Goal: Task Accomplishment & Management: Complete application form

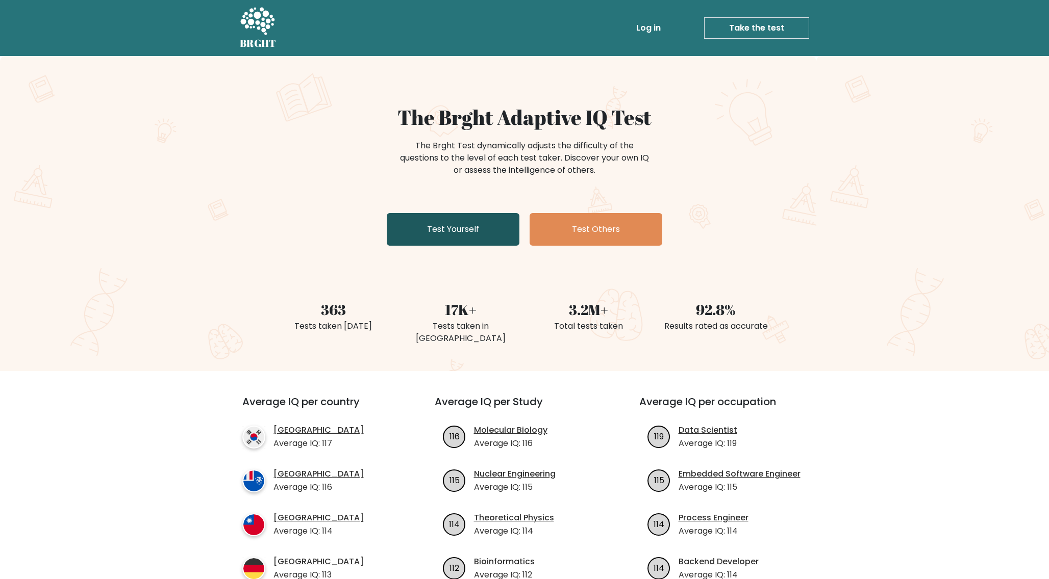
click at [445, 223] on link "Test Yourself" at bounding box center [453, 229] width 133 height 33
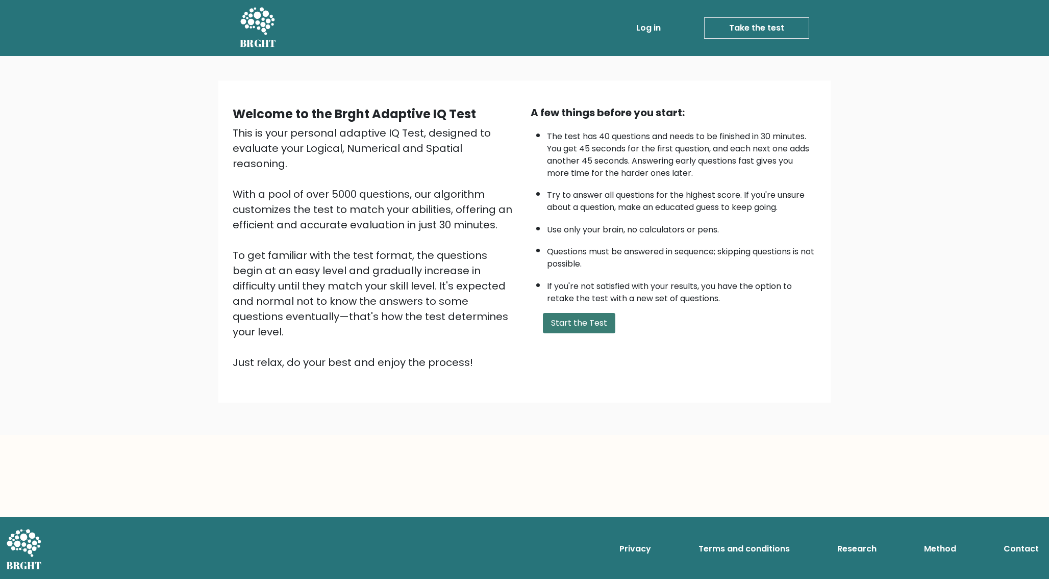
click at [590, 325] on button "Start the Test" at bounding box center [579, 323] width 72 height 20
click at [257, 25] on icon at bounding box center [257, 22] width 35 height 31
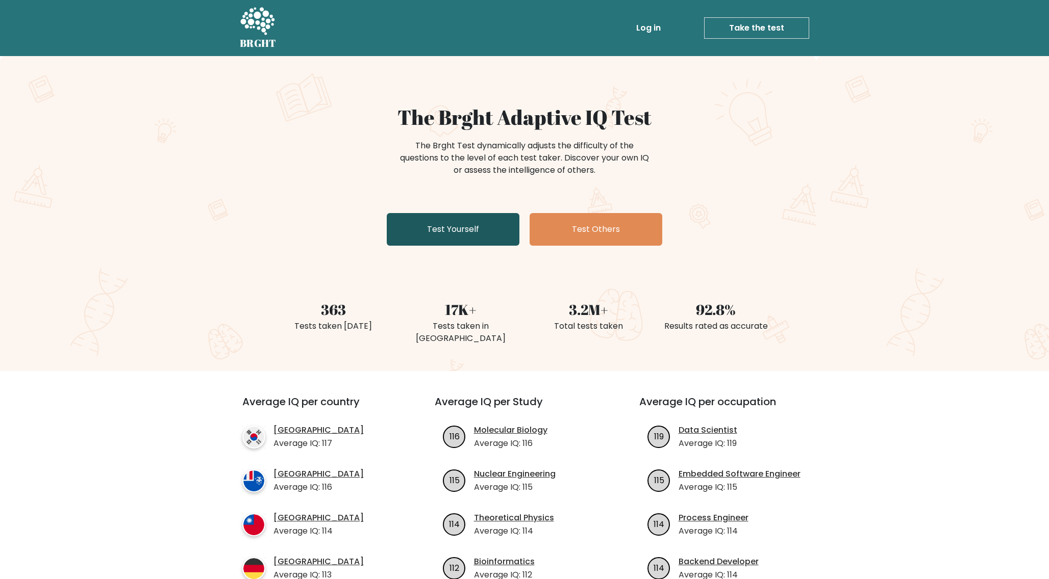
click at [485, 237] on link "Test Yourself" at bounding box center [453, 229] width 133 height 33
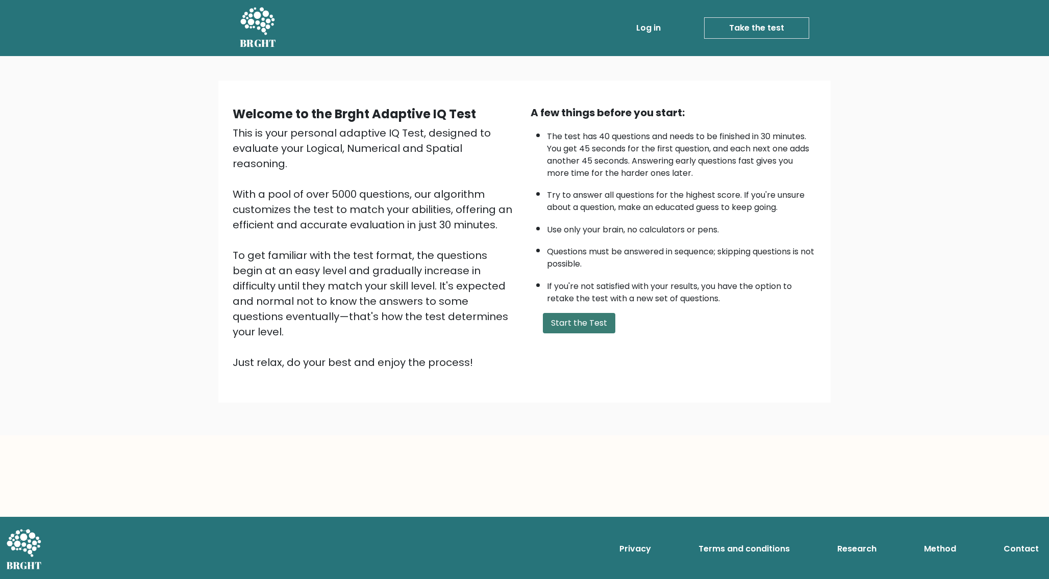
click at [579, 326] on button "Start the Test" at bounding box center [579, 323] width 72 height 20
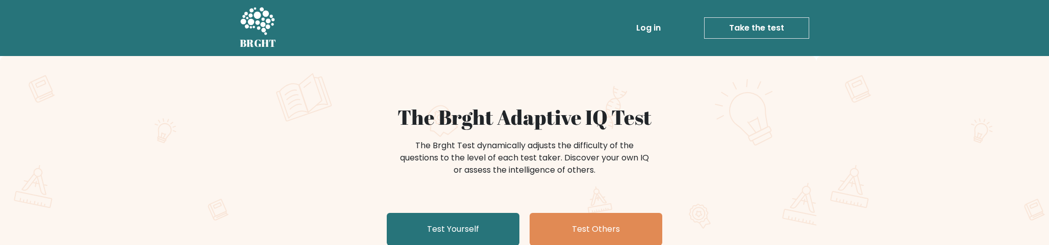
click at [260, 197] on div "The Brght Adaptive IQ Test The Brght Test dynamically adjusts the difficulty of…" at bounding box center [524, 213] width 1049 height 315
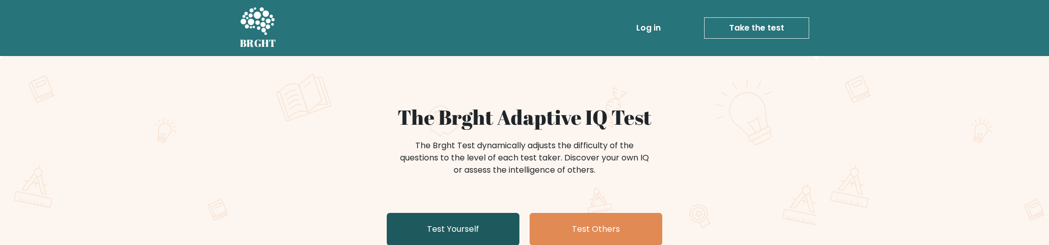
click at [433, 228] on link "Test Yourself" at bounding box center [453, 229] width 133 height 33
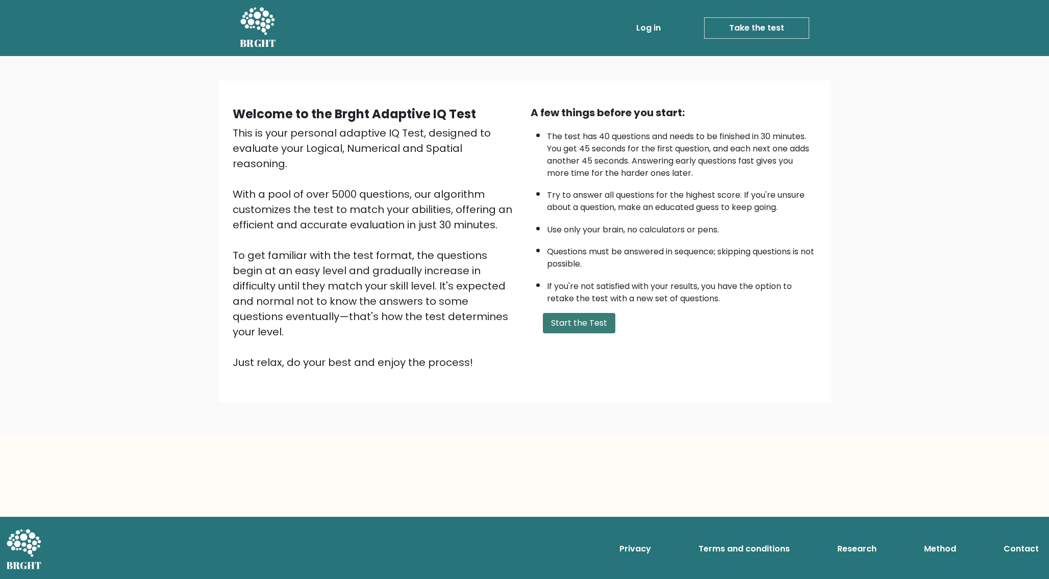
click at [581, 245] on button "Start the Test" at bounding box center [579, 323] width 72 height 20
click at [493, 245] on body "BRGHT BRGHT Log in Take the test Take the test Welcome to the Brght Adaptive IQ…" at bounding box center [524, 289] width 1049 height 579
click at [545, 245] on body "BRGHT BRGHT Log in Take the test Take the test Welcome to the Brght Adaptive IQ…" at bounding box center [524, 289] width 1049 height 579
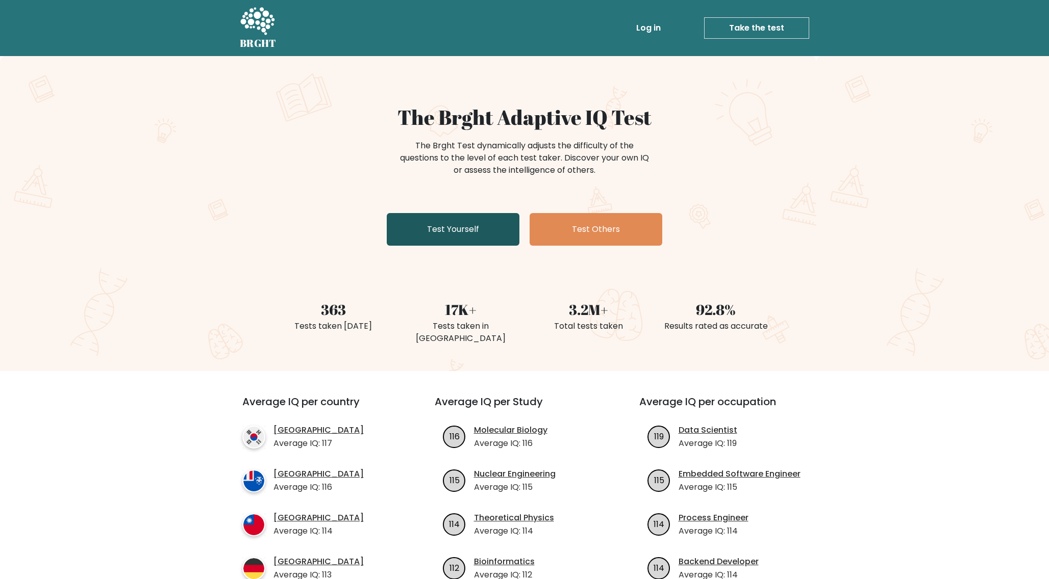
click at [446, 232] on link "Test Yourself" at bounding box center [453, 229] width 133 height 33
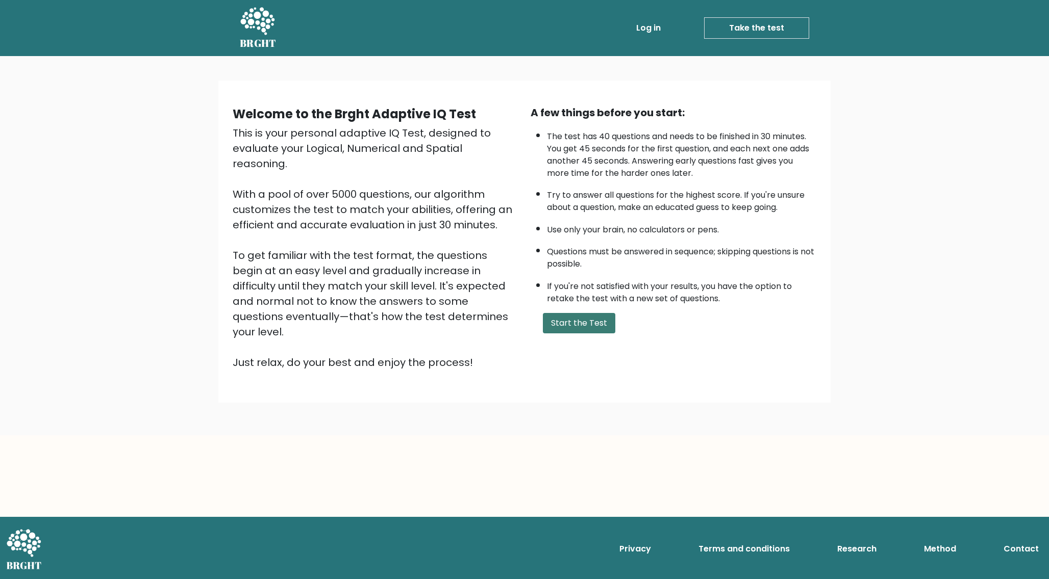
click at [573, 324] on button "Start the Test" at bounding box center [579, 323] width 72 height 20
click at [206, 227] on div "Welcome to the Brght Adaptive IQ Test This is your personal adaptive IQ Test, d…" at bounding box center [524, 245] width 1049 height 379
click at [499, 318] on div "This is your personal adaptive IQ Test, designed to evaluate your Logical, Nume…" at bounding box center [376, 247] width 286 height 245
click at [572, 327] on button "Start the Test" at bounding box center [579, 323] width 72 height 20
click at [574, 321] on button "Start the Test" at bounding box center [579, 323] width 72 height 20
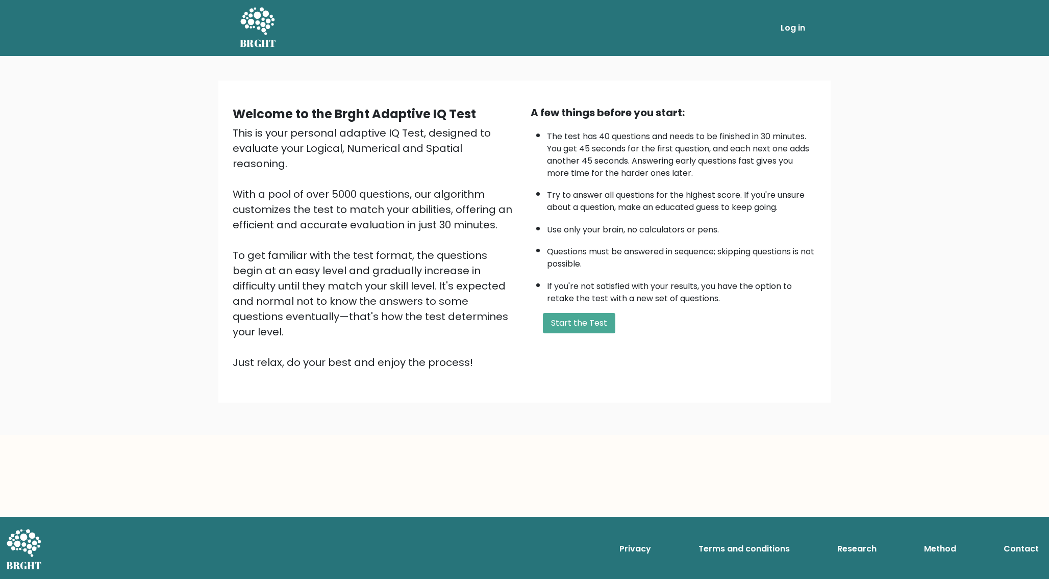
click at [772, 283] on li "If you're not satisfied with your results, you have the option to retake the te…" at bounding box center [681, 290] width 269 height 30
